Goal: Task Accomplishment & Management: Complete application form

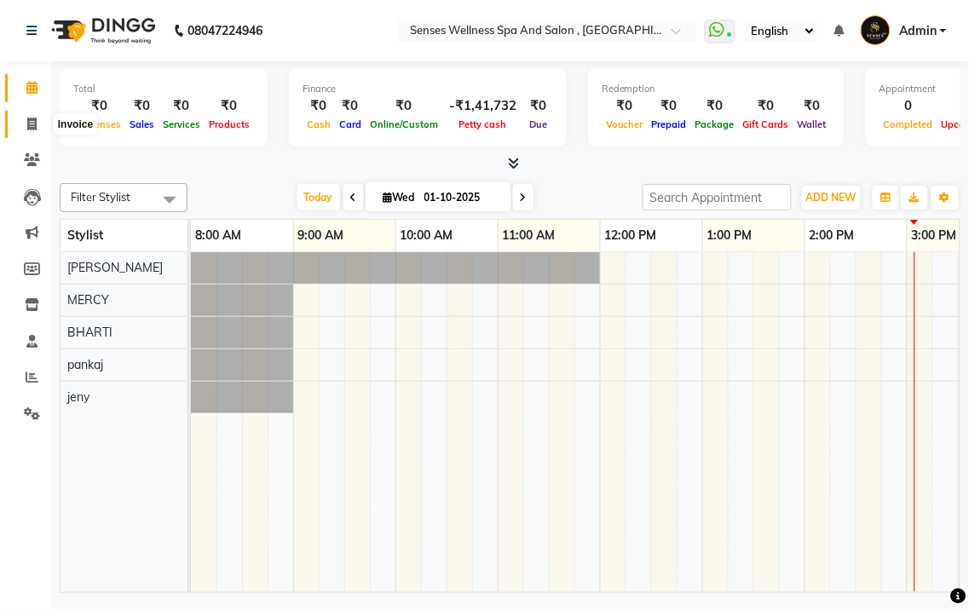
click at [21, 126] on span at bounding box center [32, 125] width 30 height 20
select select "6485"
select select "service"
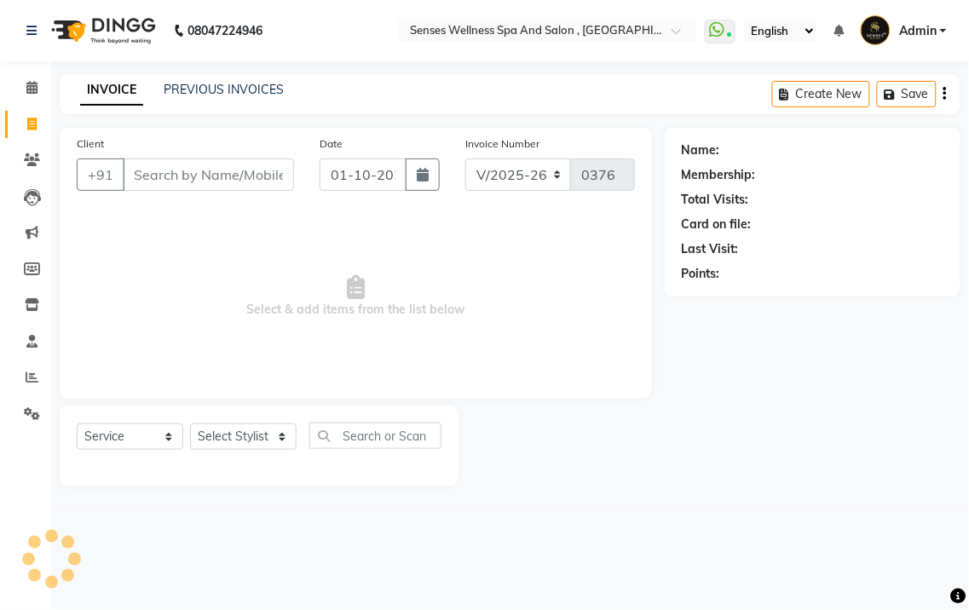
click at [174, 172] on input "Client" at bounding box center [208, 175] width 171 height 32
click at [224, 174] on input "Client" at bounding box center [208, 175] width 171 height 32
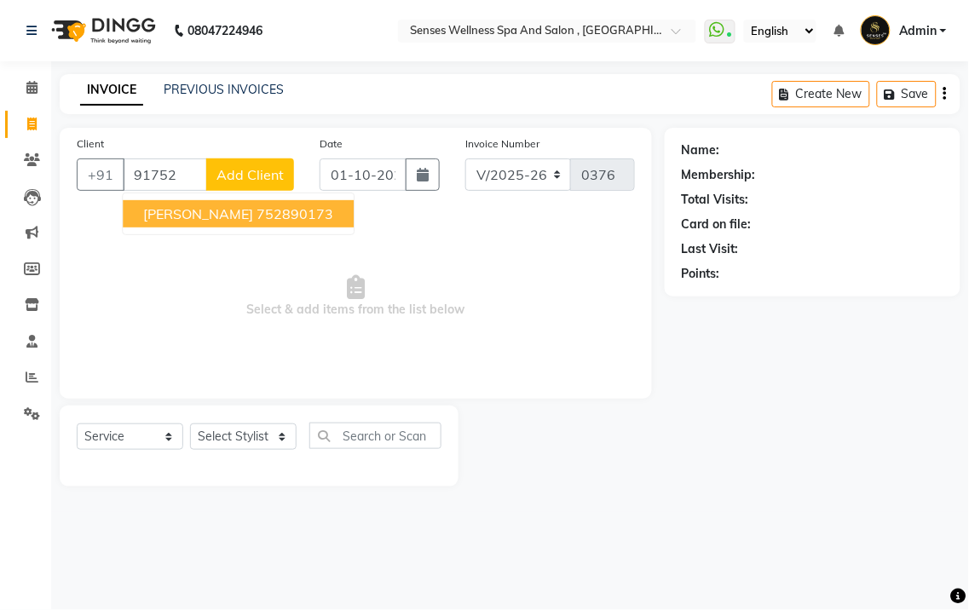
type input "91752"
click at [224, 174] on span "Add Client" at bounding box center [250, 174] width 67 height 17
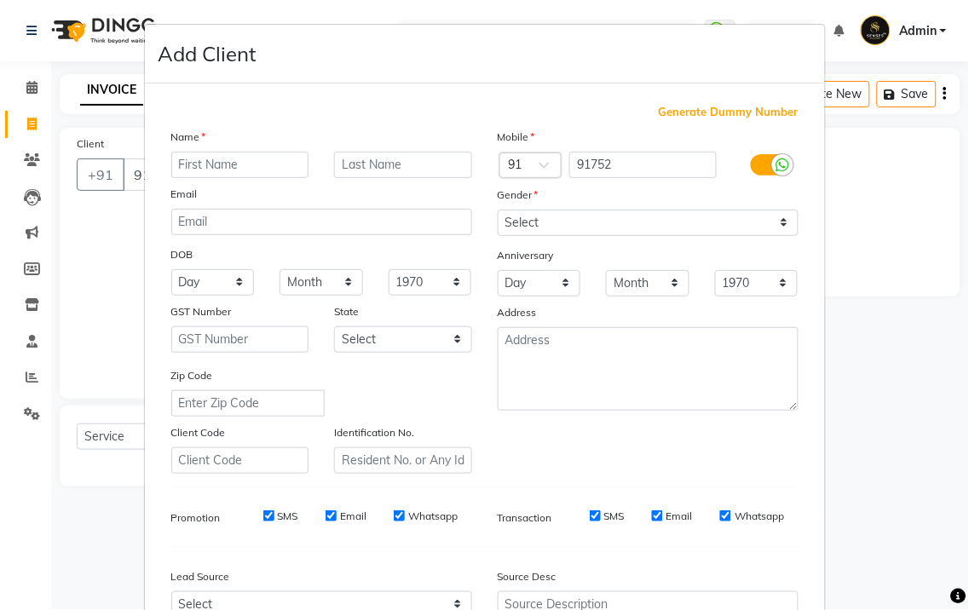
click at [301, 84] on div "Generate Dummy Number Name Email DOB Day 01 02 03 04 05 06 07 08 09 10 11 12 13…" at bounding box center [485, 389] width 680 height 611
click at [231, 163] on input "text" at bounding box center [240, 165] width 138 height 26
click at [230, 162] on input "text" at bounding box center [240, 165] width 138 height 26
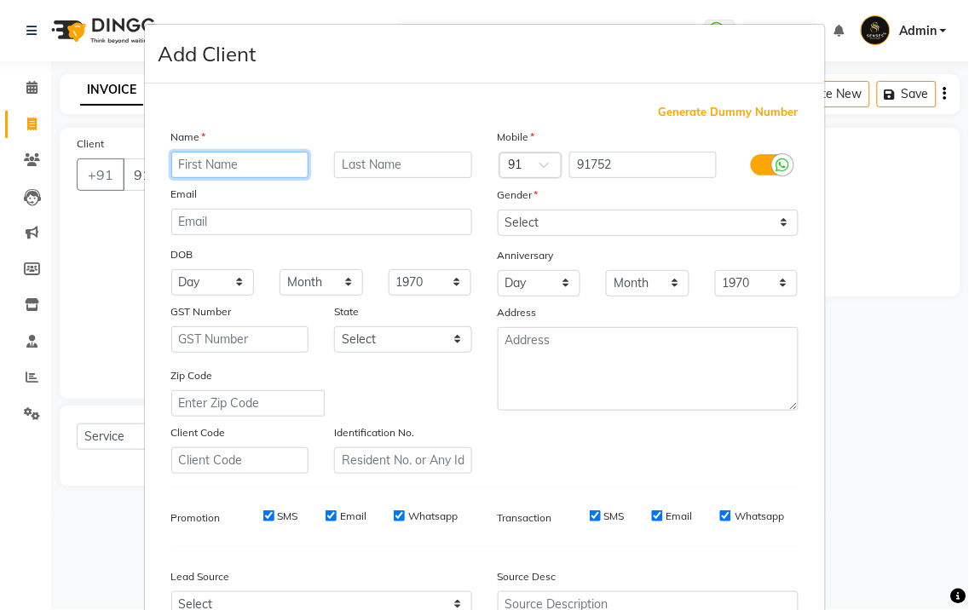
click at [230, 162] on input "text" at bounding box center [240, 165] width 138 height 26
click at [523, 74] on div "Add Client" at bounding box center [485, 54] width 680 height 59
